Goal: Task Accomplishment & Management: Manage account settings

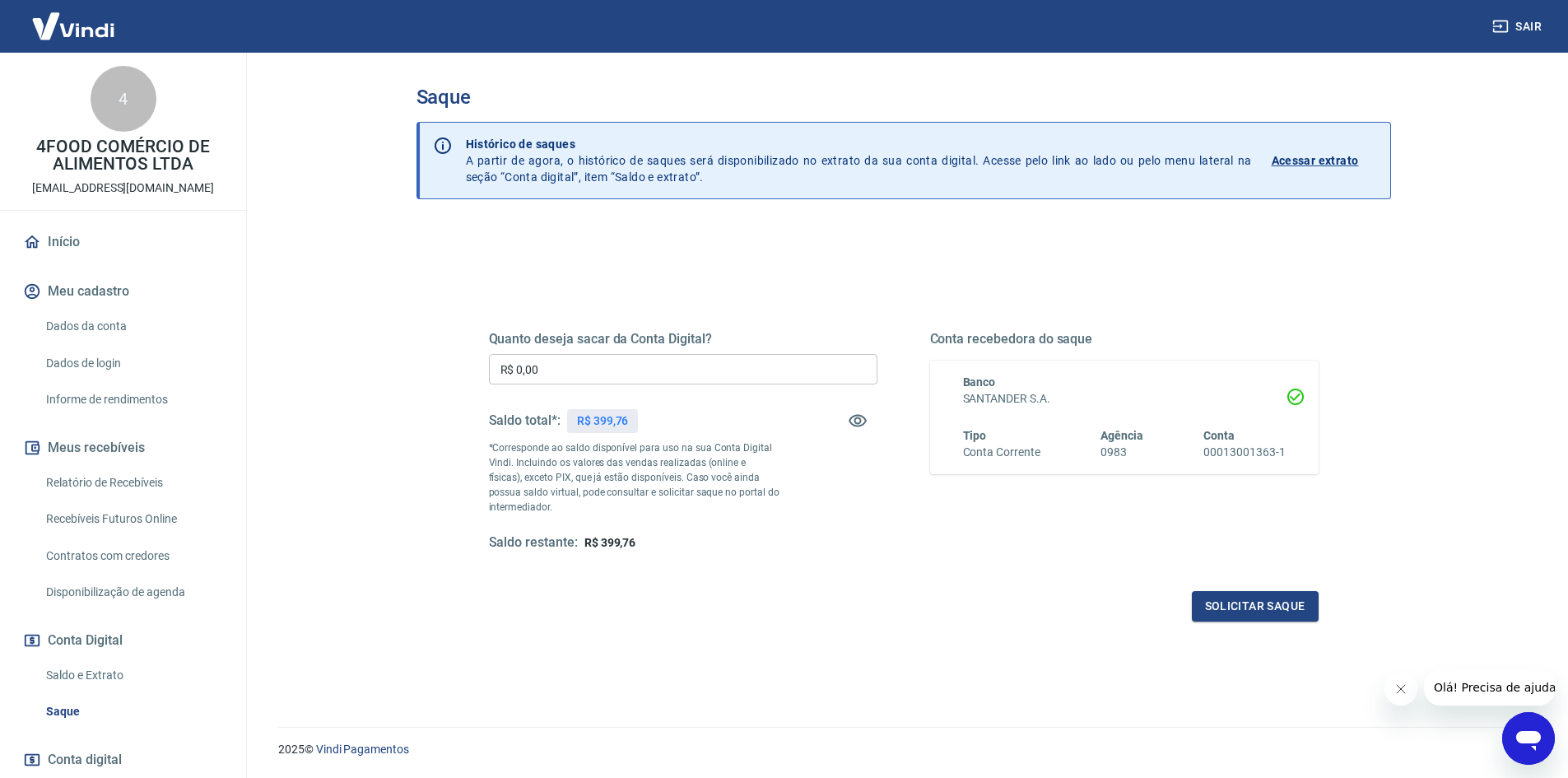
click at [443, 337] on div "Quanto deseja sacar da Conta Digital? R$ 0,00 ​ Saldo total*: R$ 399,76 *Corres…" at bounding box center [904, 527] width 974 height 602
click at [422, 217] on div "Saque Histórico de saques A partir de agora, o histórico de saques será disponi…" at bounding box center [904, 387] width 974 height 602
